Goal: Task Accomplishment & Management: Complete application form

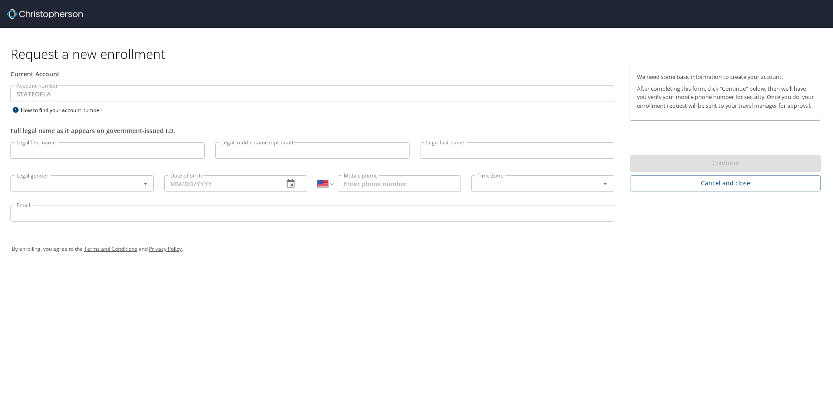
select select "US"
click at [151, 154] on input "Legal first name" at bounding box center [107, 150] width 194 height 17
type input "[PERSON_NAME]"
click at [255, 148] on input "Legal middle name (optional)" at bounding box center [312, 150] width 194 height 17
type input "[PERSON_NAME]"
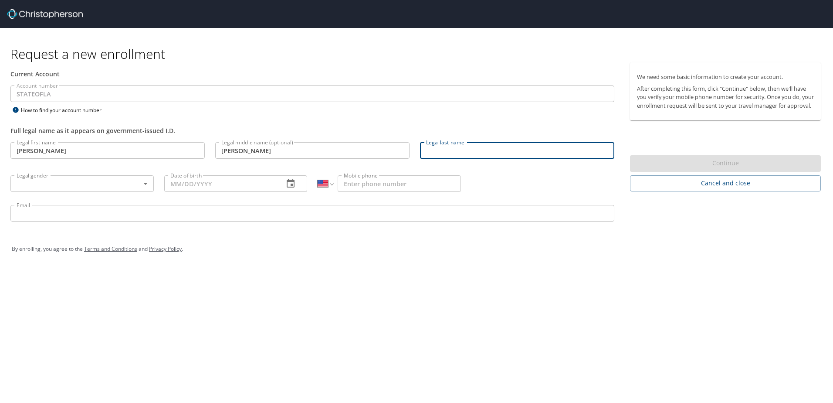
click at [468, 149] on input "Legal last name" at bounding box center [517, 150] width 194 height 17
type input "[PERSON_NAME]"
click at [86, 184] on body "Request a new enrollment Current Account Account number STATEOFLA Account numbe…" at bounding box center [416, 201] width 833 height 403
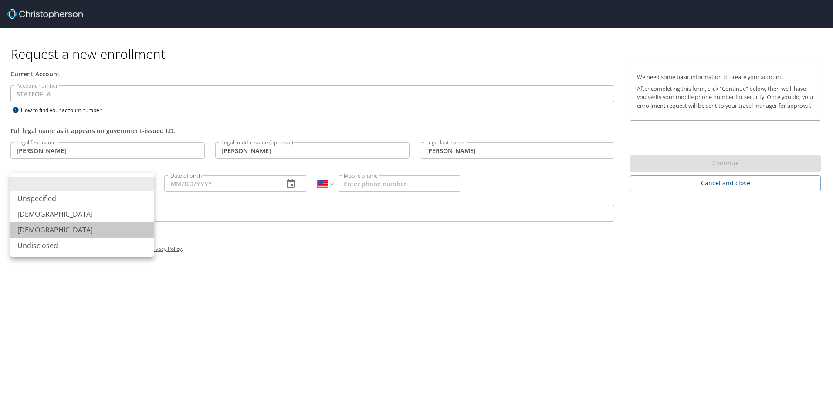
click at [58, 228] on li "[DEMOGRAPHIC_DATA]" at bounding box center [81, 230] width 143 height 16
type input "[DEMOGRAPHIC_DATA]"
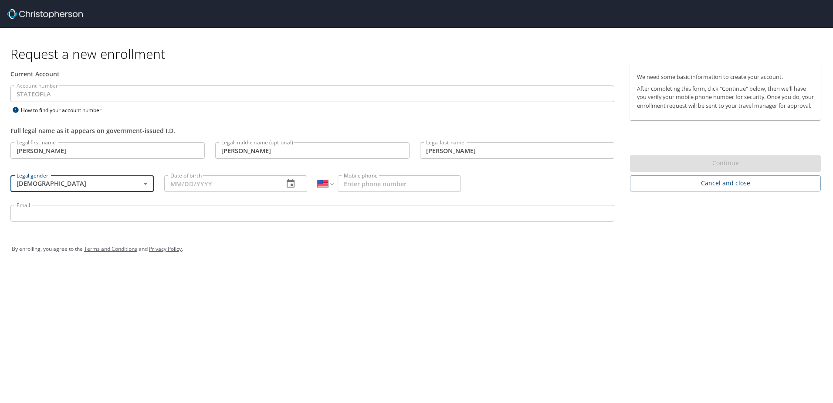
click at [183, 187] on input "Date of birth" at bounding box center [220, 183] width 113 height 17
type input "[DATE]"
click at [349, 183] on input "Mobile phone" at bounding box center [399, 183] width 123 height 17
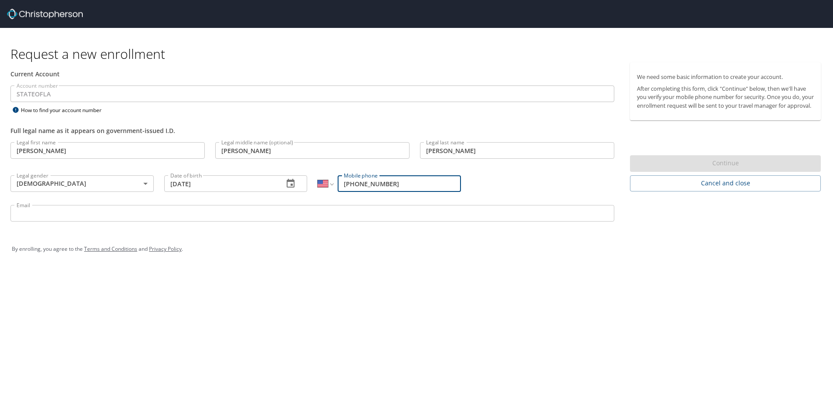
type input "[PHONE_NUMBER]"
click at [132, 213] on input "Email" at bounding box center [312, 213] width 604 height 17
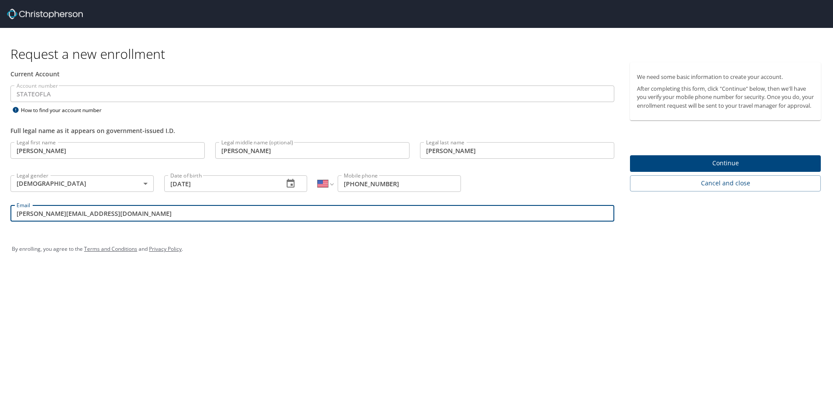
type input "[PERSON_NAME][EMAIL_ADDRESS][DOMAIN_NAME]"
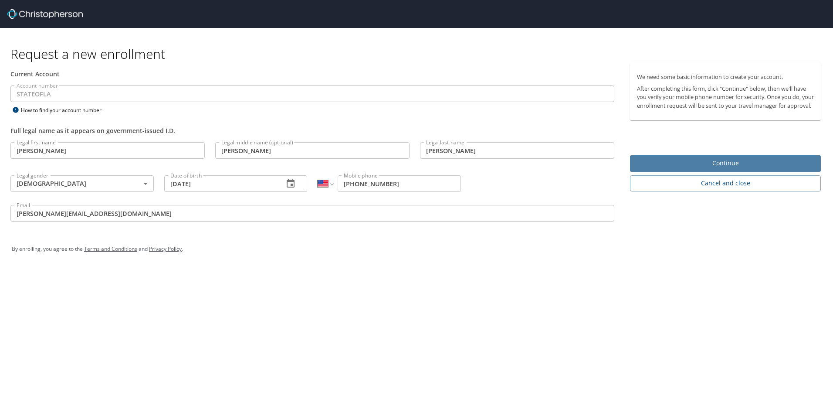
click at [670, 169] on span "Continue" at bounding box center [725, 163] width 177 height 11
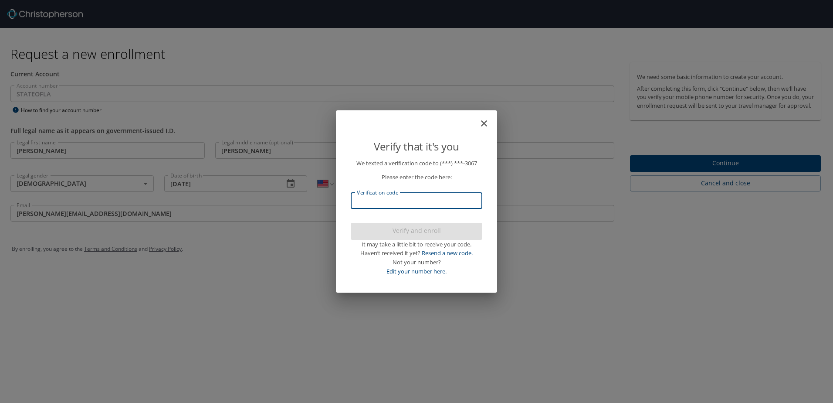
click at [462, 204] on input "Verification code" at bounding box center [417, 200] width 132 height 17
type input "355919"
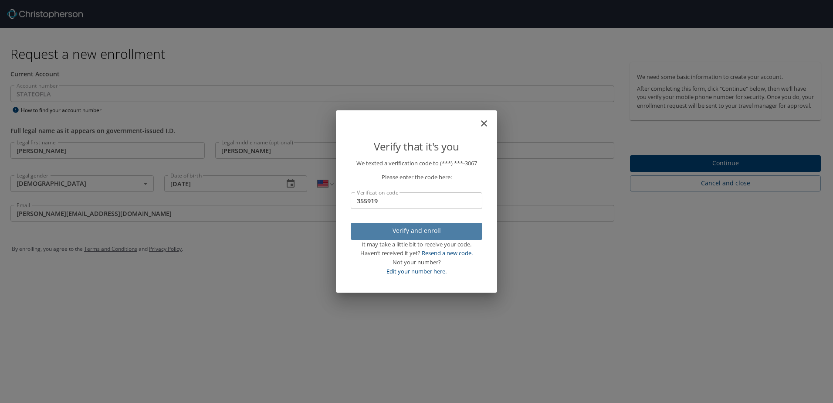
click at [445, 232] on span "Verify and enroll" at bounding box center [417, 230] width 118 height 11
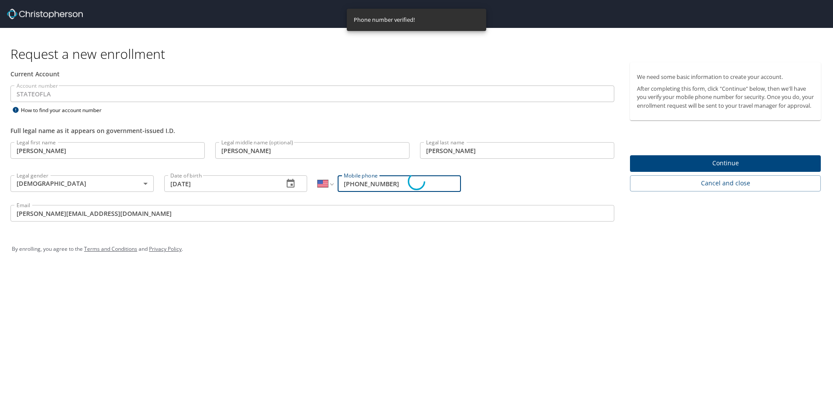
click at [700, 173] on div "Verify that it's you We texted a verification code to (***) ***- 3067 Please en…" at bounding box center [416, 201] width 833 height 403
click at [735, 173] on div "Verify that it's you We texted a verification code to (***) ***- 3067 Please en…" at bounding box center [416, 201] width 833 height 403
click at [694, 275] on div "Verify that it's you We texted a verification code to (***) ***- 3067 Please en…" at bounding box center [416, 201] width 833 height 403
click at [692, 172] on div "Verify that it's you We texted a verification code to (***) ***- 3067 Please en…" at bounding box center [416, 201] width 833 height 403
